Goal: Transaction & Acquisition: Purchase product/service

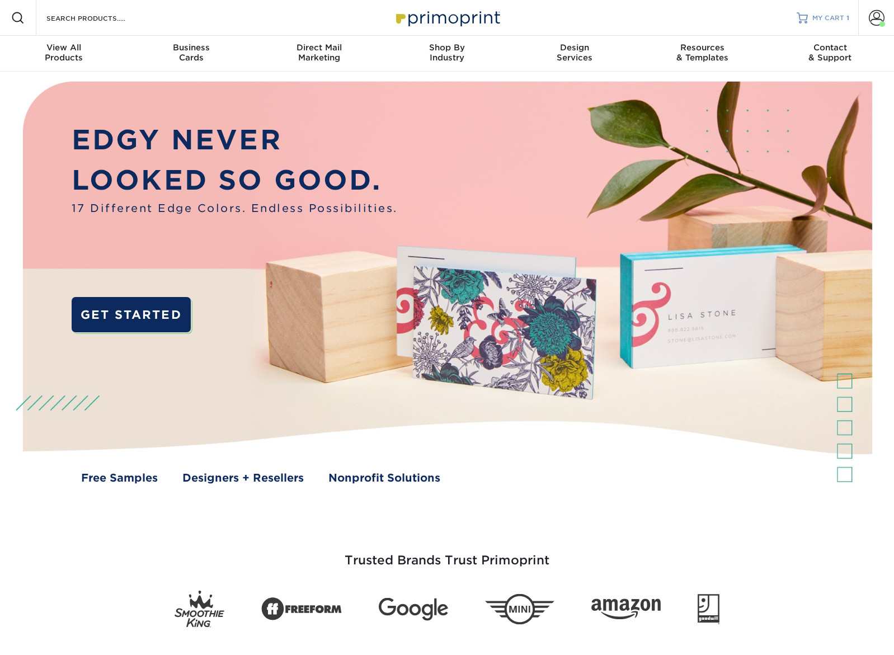
click at [818, 20] on span "MY CART" at bounding box center [829, 18] width 32 height 10
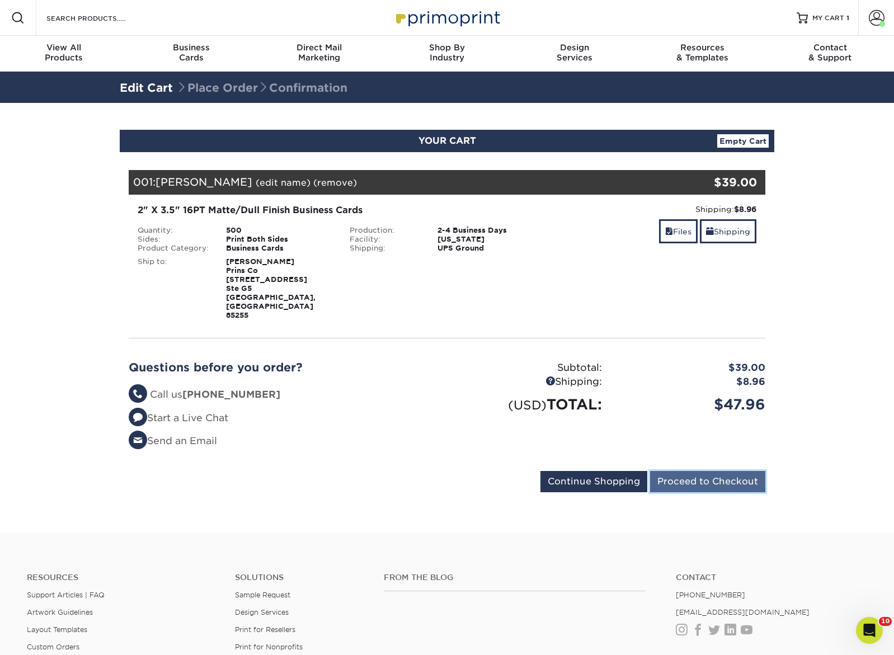
click at [685, 471] on input "Proceed to Checkout" at bounding box center [707, 481] width 115 height 21
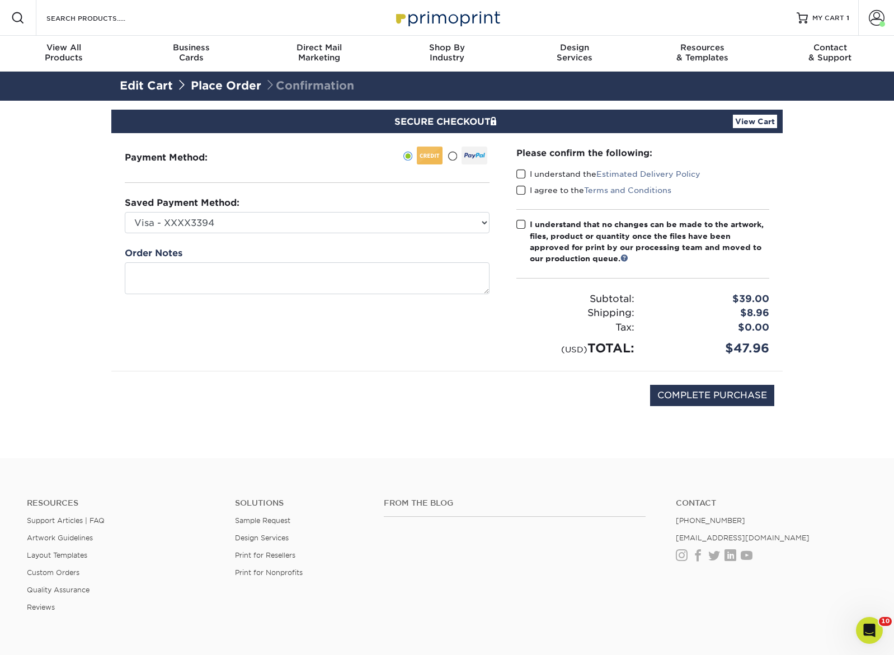
click at [451, 154] on span at bounding box center [453, 156] width 10 height 11
click at [0, 0] on input "radio" at bounding box center [0, 0] width 0 height 0
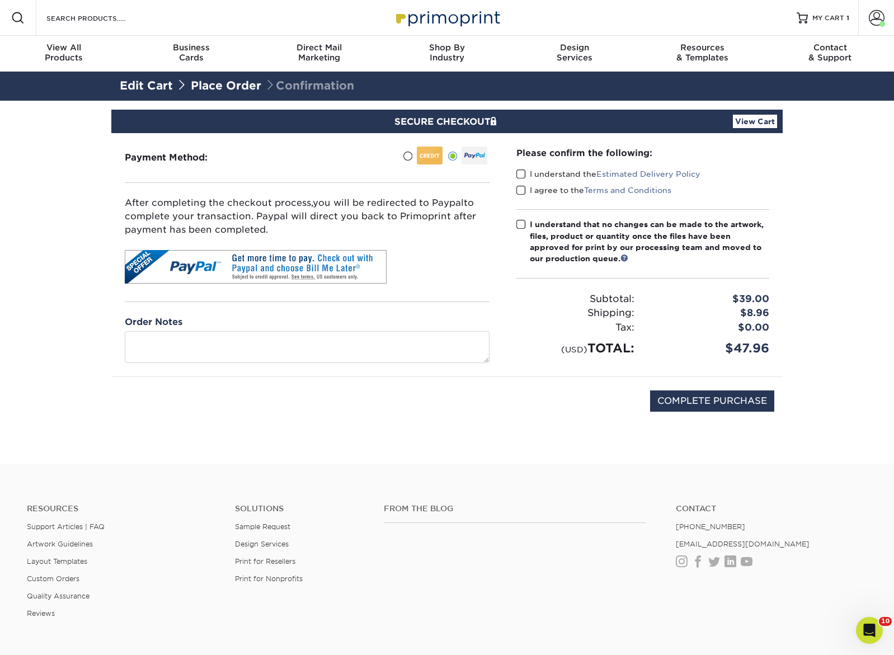
click at [518, 170] on span at bounding box center [522, 174] width 10 height 11
click at [0, 0] on input "I understand the Estimated Delivery Policy" at bounding box center [0, 0] width 0 height 0
click at [518, 189] on span at bounding box center [522, 190] width 10 height 11
click at [0, 0] on input "I agree to the Terms and Conditions" at bounding box center [0, 0] width 0 height 0
click at [522, 227] on span at bounding box center [522, 224] width 10 height 11
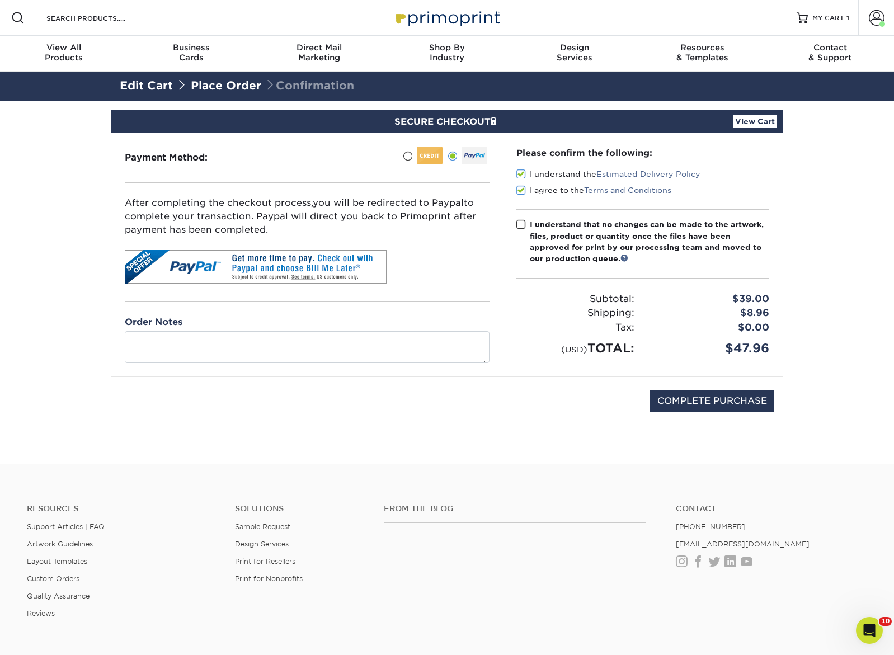
click at [0, 0] on input "I understand that no changes can be made to the artwork, files, product or quan…" at bounding box center [0, 0] width 0 height 0
click at [681, 402] on input "COMPLETE PURCHASE" at bounding box center [712, 401] width 124 height 21
type input "PROCESSING, PLEASE WAIT..."
